Goal: Task Accomplishment & Management: Manage account settings

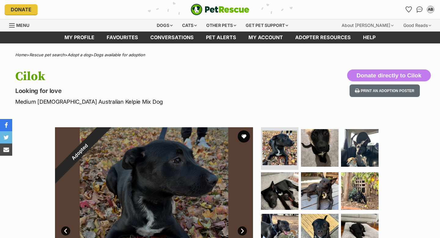
click at [136, 36] on link "Favourites" at bounding box center [123, 38] width 44 height 12
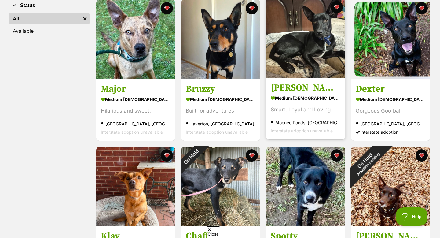
click at [300, 64] on img at bounding box center [305, 37] width 79 height 79
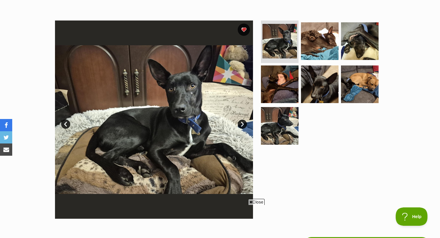
scroll to position [134, 0]
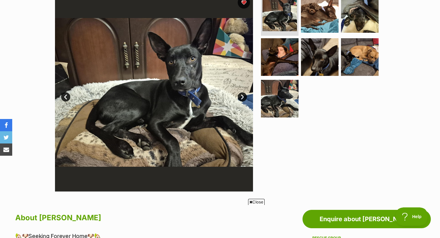
click at [242, 95] on link "Next" at bounding box center [242, 96] width 9 height 9
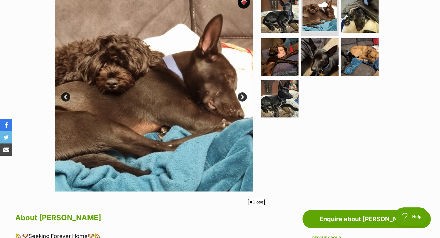
click at [242, 95] on link "Next" at bounding box center [242, 96] width 9 height 9
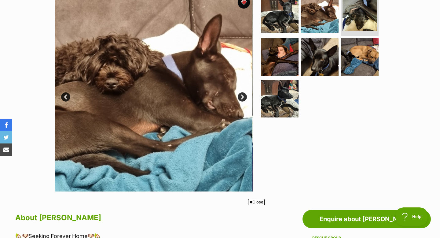
scroll to position [0, 0]
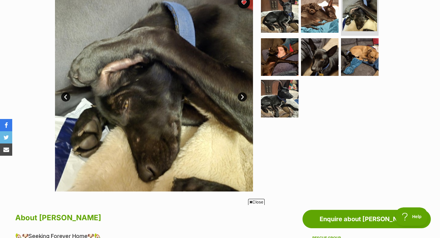
click at [242, 95] on link "Next" at bounding box center [242, 96] width 9 height 9
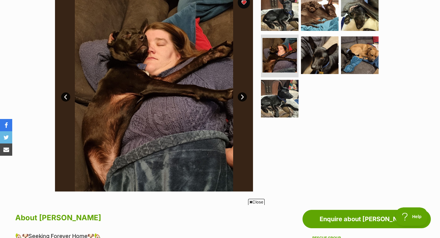
click at [243, 95] on link "Next" at bounding box center [242, 96] width 9 height 9
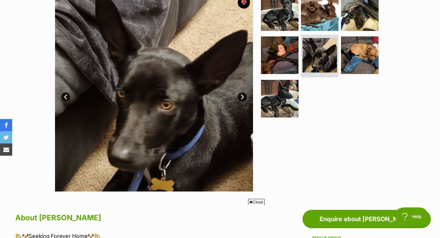
click at [243, 95] on link "Next" at bounding box center [242, 96] width 9 height 9
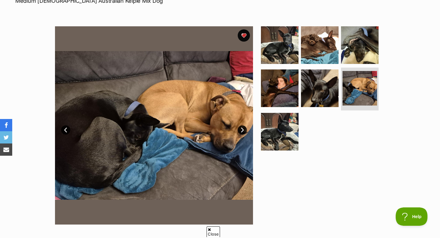
scroll to position [112, 0]
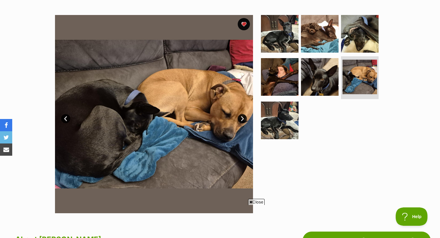
click at [244, 119] on link "Next" at bounding box center [242, 118] width 9 height 9
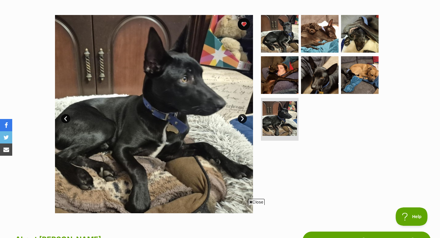
click at [244, 119] on link "Next" at bounding box center [242, 118] width 9 height 9
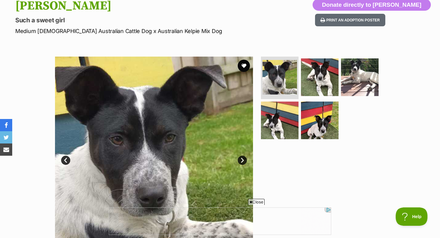
click at [243, 159] on link "Next" at bounding box center [242, 160] width 9 height 9
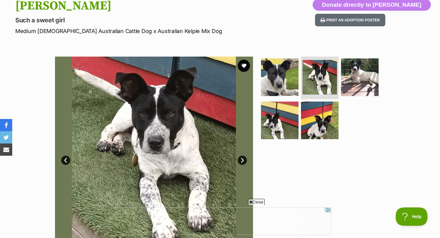
click at [243, 159] on link "Next" at bounding box center [242, 160] width 9 height 9
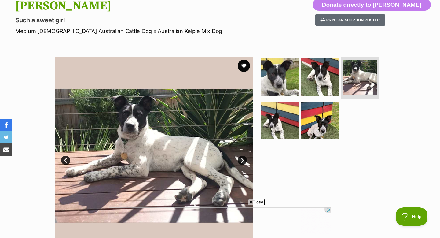
click at [243, 159] on link "Next" at bounding box center [242, 160] width 9 height 9
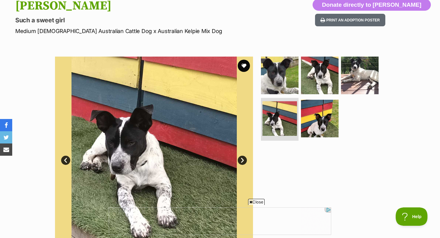
click at [243, 159] on link "Next" at bounding box center [242, 160] width 9 height 9
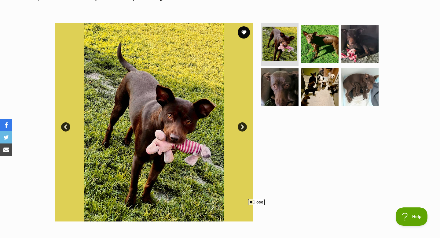
click at [245, 129] on link "Next" at bounding box center [242, 126] width 9 height 9
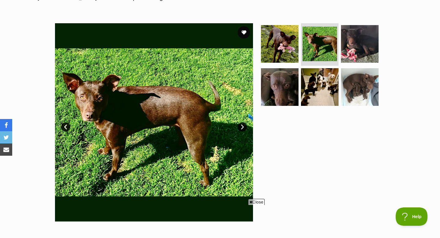
click at [244, 129] on link "Next" at bounding box center [242, 126] width 9 height 9
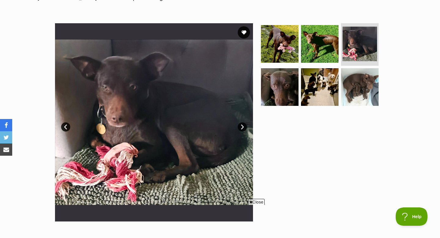
click at [243, 128] on link "Next" at bounding box center [242, 126] width 9 height 9
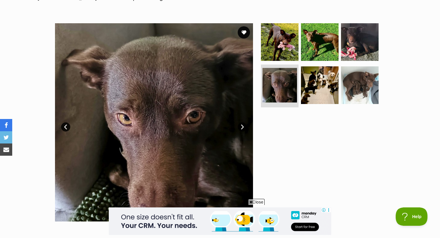
click at [242, 127] on link "Next" at bounding box center [242, 126] width 9 height 9
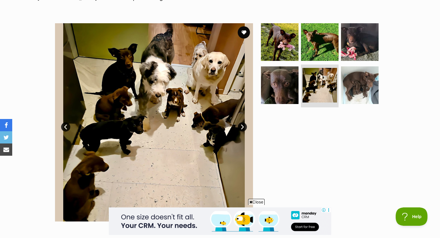
click at [242, 127] on link "Next" at bounding box center [242, 126] width 9 height 9
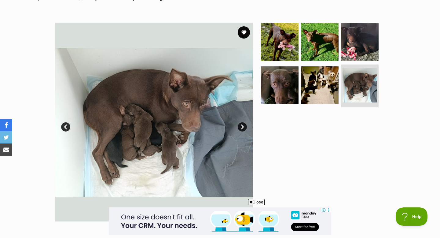
click at [242, 127] on link "Next" at bounding box center [242, 126] width 9 height 9
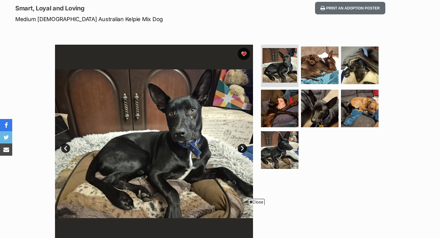
click at [245, 148] on link "Next" at bounding box center [242, 148] width 9 height 9
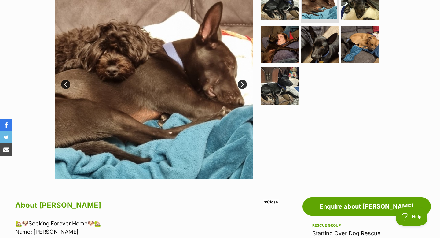
scroll to position [147, 0]
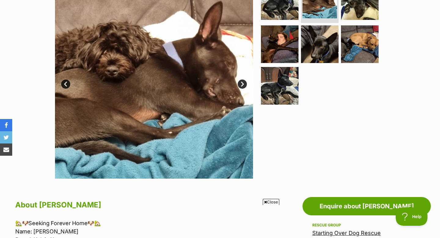
click at [243, 86] on link "Next" at bounding box center [242, 84] width 9 height 9
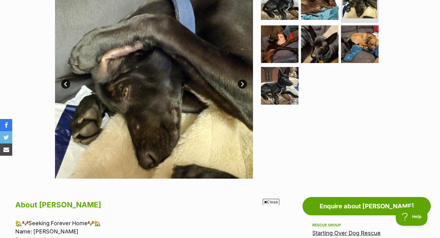
click at [242, 84] on link "Next" at bounding box center [242, 84] width 9 height 9
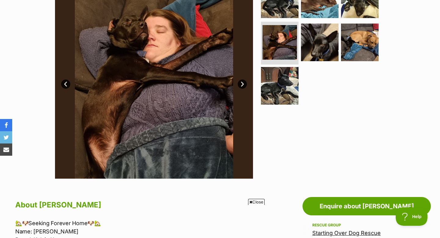
scroll to position [0, 0]
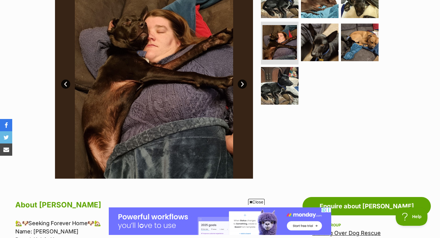
click at [242, 84] on link "Next" at bounding box center [242, 84] width 9 height 9
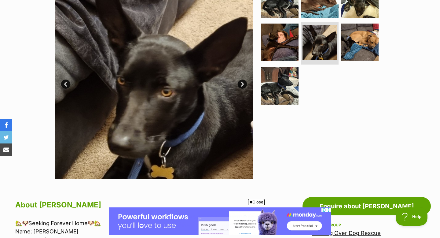
click at [242, 84] on link "Next" at bounding box center [242, 84] width 9 height 9
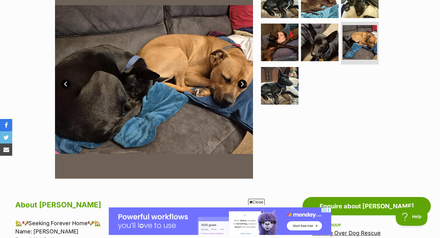
click at [242, 84] on link "Next" at bounding box center [242, 84] width 9 height 9
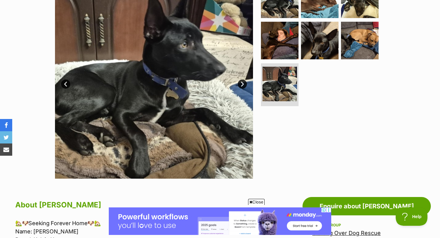
click at [242, 84] on link "Next" at bounding box center [242, 84] width 9 height 9
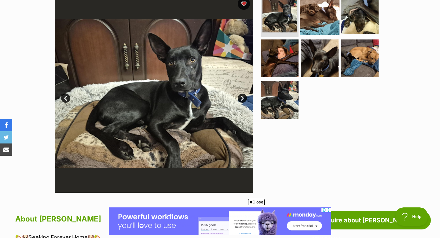
scroll to position [94, 0]
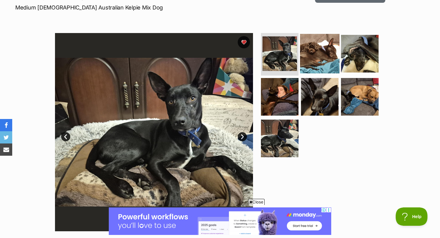
click at [313, 51] on img at bounding box center [319, 53] width 39 height 39
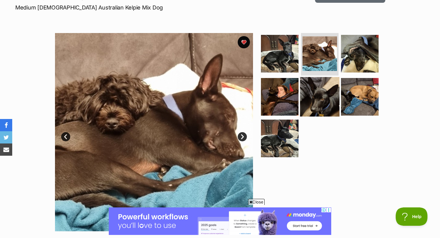
click at [319, 91] on img at bounding box center [319, 96] width 39 height 39
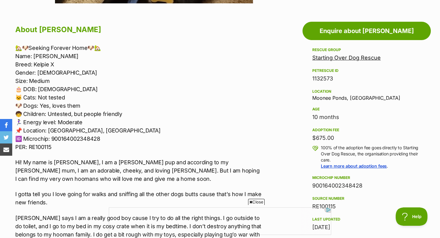
scroll to position [333, 0]
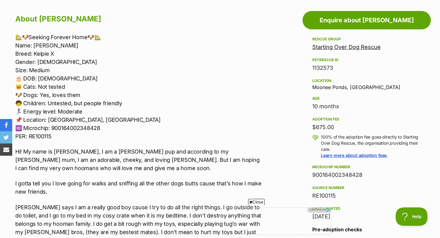
click at [328, 210] on img at bounding box center [329, 210] width 4 height 4
